Goal: Transaction & Acquisition: Purchase product/service

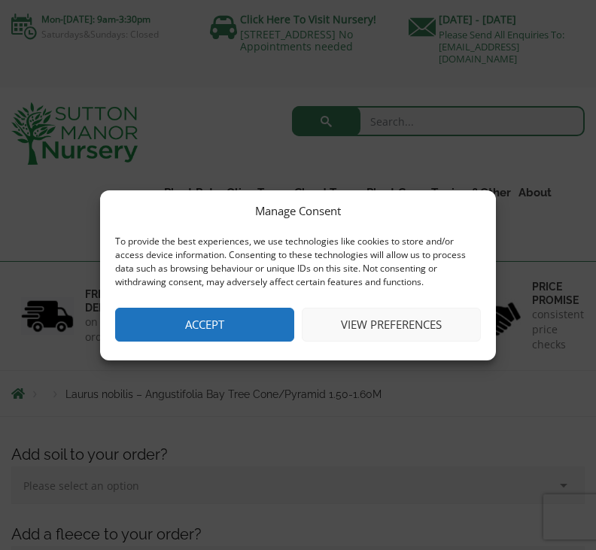
click at [225, 322] on button "Accept" at bounding box center [204, 325] width 179 height 34
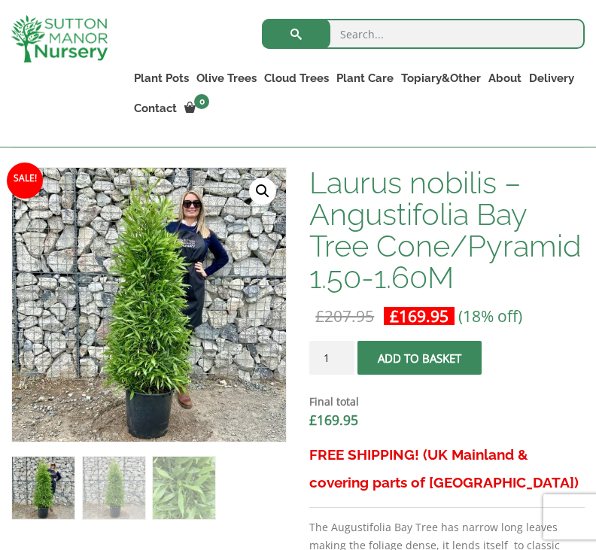
scroll to position [437, 0]
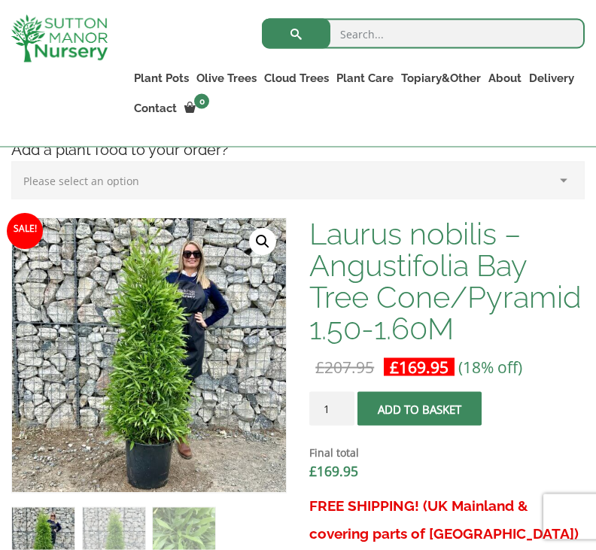
click at [251, 462] on img at bounding box center [345, 552] width 667 height 667
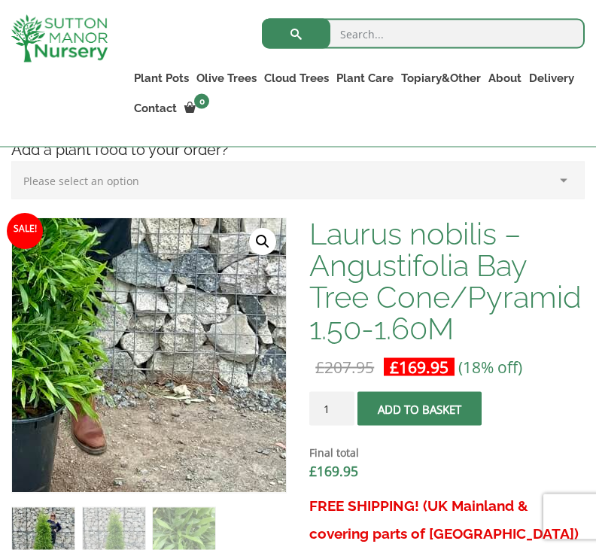
scroll to position [438, 0]
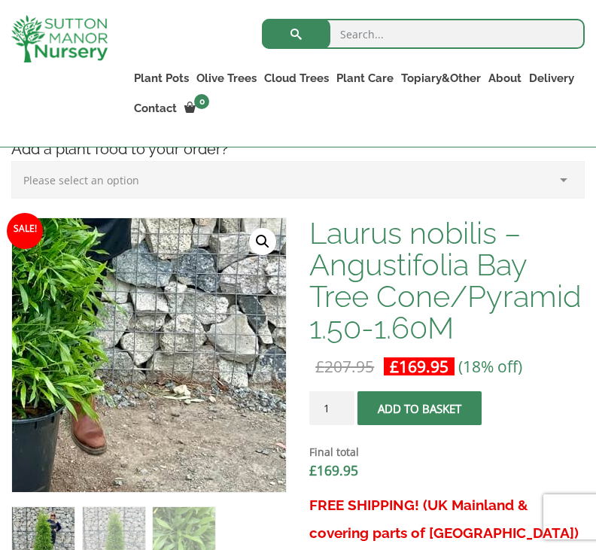
click at [250, 454] on img at bounding box center [1, 201] width 667 height 667
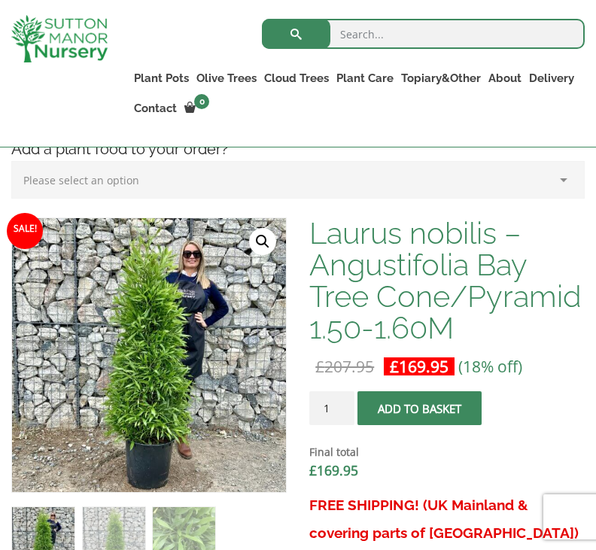
click at [263, 458] on img at bounding box center [3, 213] width 667 height 667
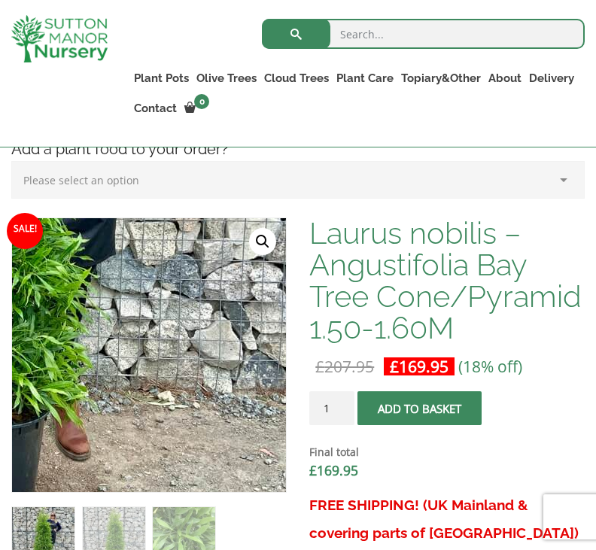
scroll to position [437, 0]
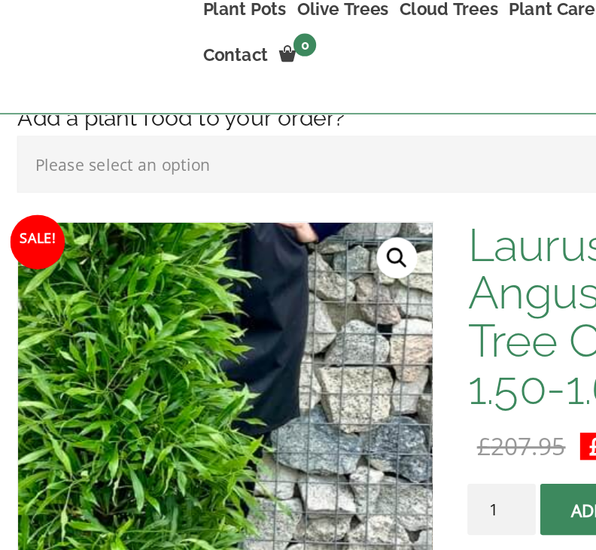
click at [205, 322] on img at bounding box center [68, 300] width 667 height 667
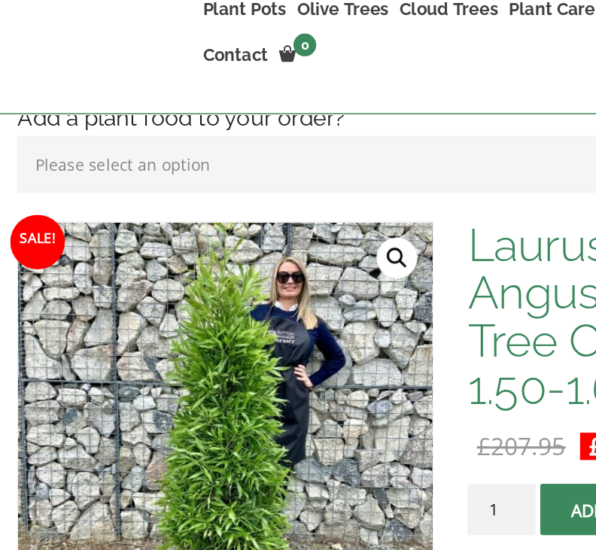
click at [235, 338] on img at bounding box center [68, 300] width 667 height 667
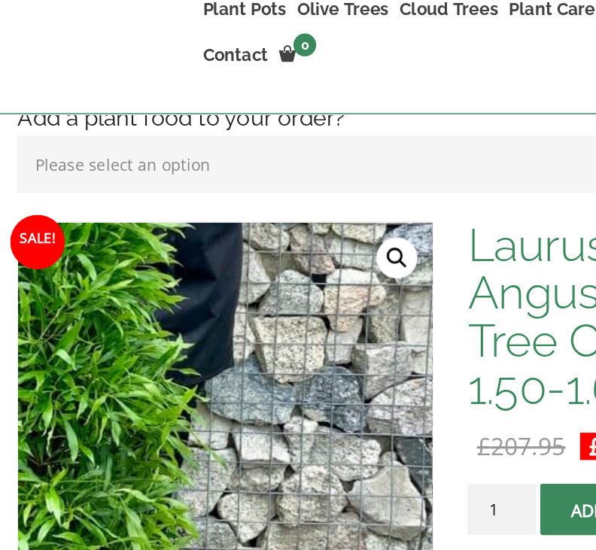
click at [236, 345] on img at bounding box center [24, 267] width 667 height 667
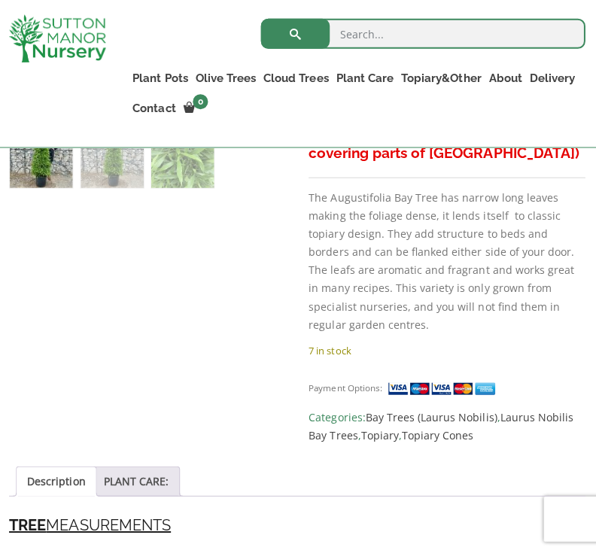
scroll to position [819, 0]
click at [44, 491] on link "Description" at bounding box center [58, 479] width 58 height 29
click at [47, 484] on link "Description" at bounding box center [58, 479] width 58 height 29
click at [133, 470] on link "PLANT CARE:" at bounding box center [137, 479] width 65 height 29
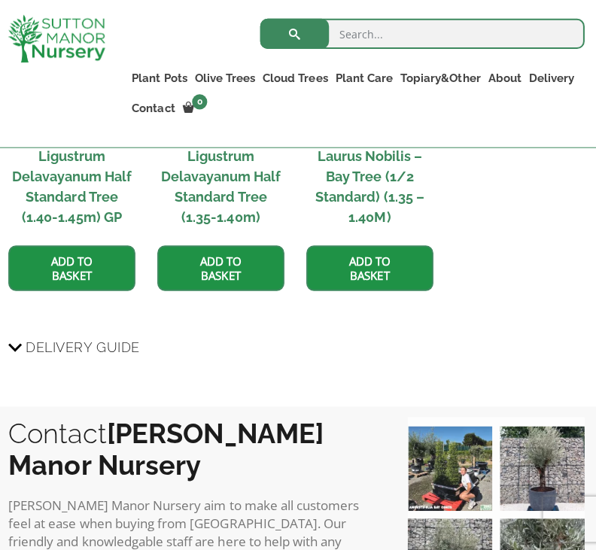
scroll to position [1618, 0]
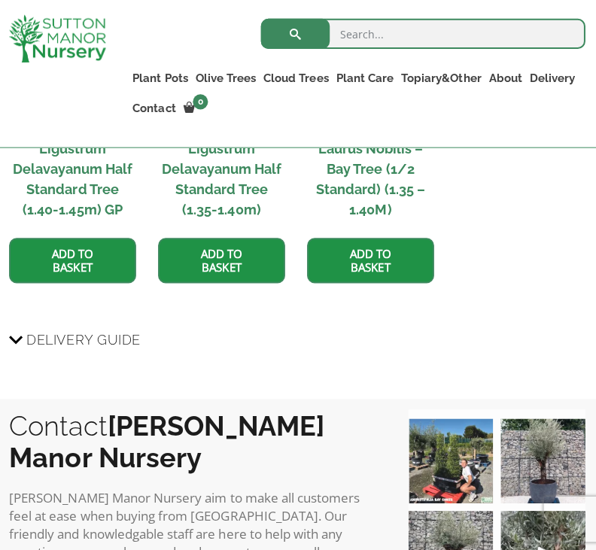
click at [57, 342] on span "Delivery Guide" at bounding box center [86, 338] width 114 height 28
click at [0, 0] on input "Delivery Guide" at bounding box center [0, 0] width 0 height 0
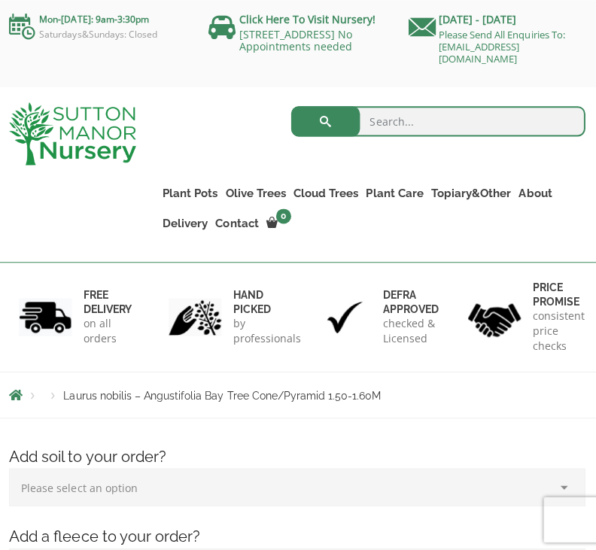
scroll to position [0, 0]
